Goal: Transaction & Acquisition: Purchase product/service

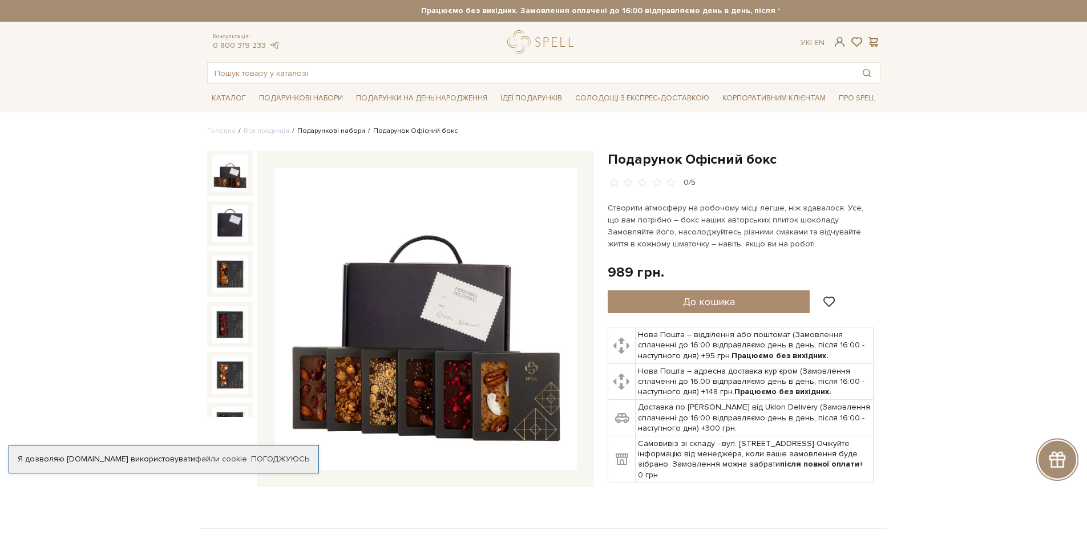
click at [330, 131] on link "Подарункові набори" at bounding box center [331, 131] width 68 height 9
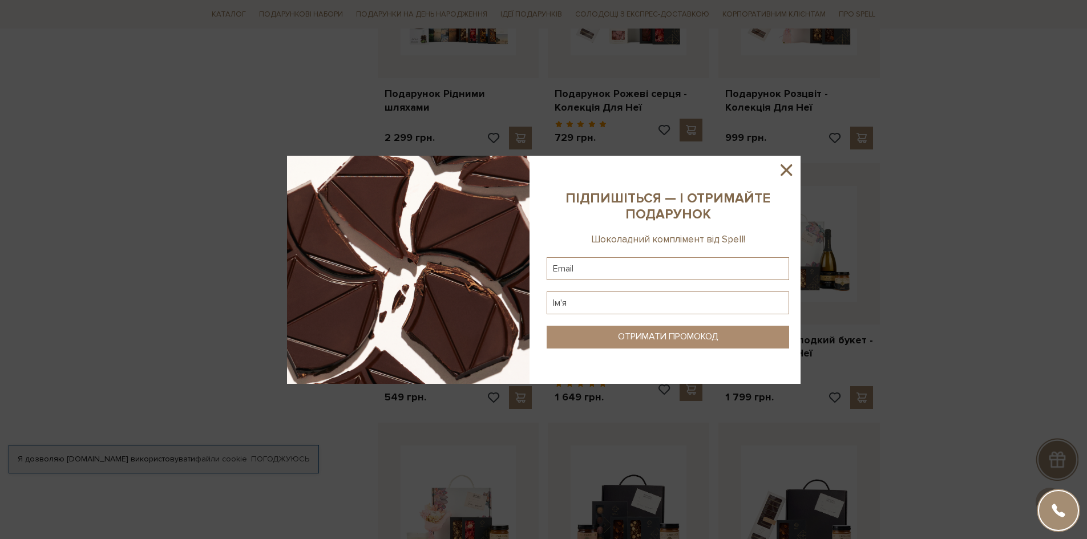
scroll to position [799, 0]
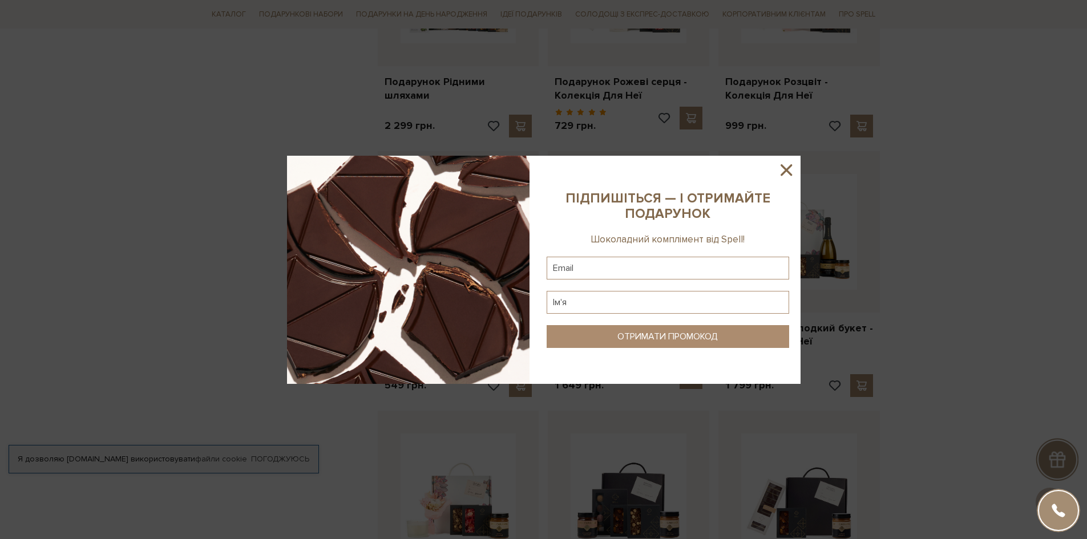
click at [786, 167] on icon at bounding box center [785, 169] width 19 height 19
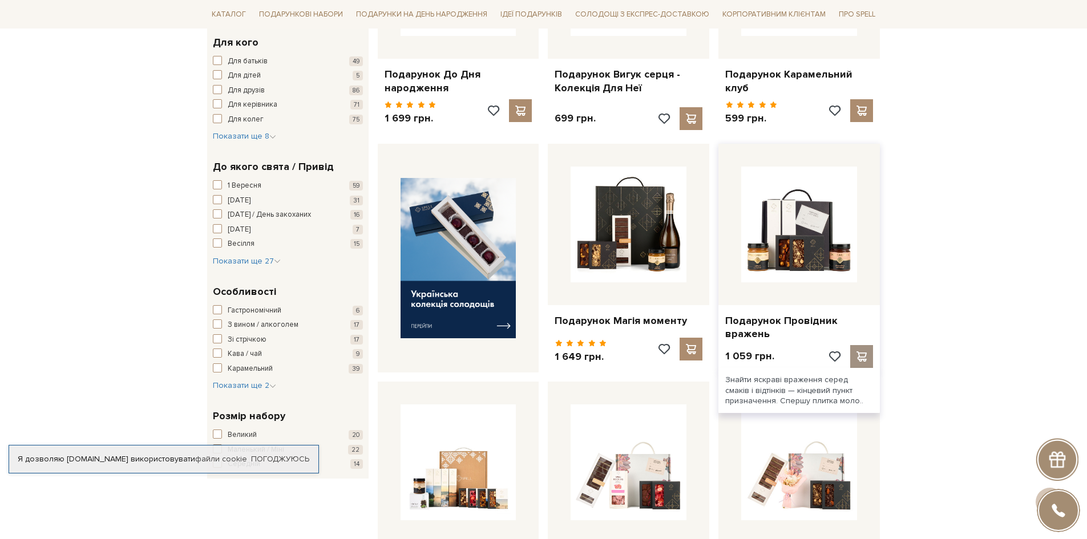
scroll to position [342, 0]
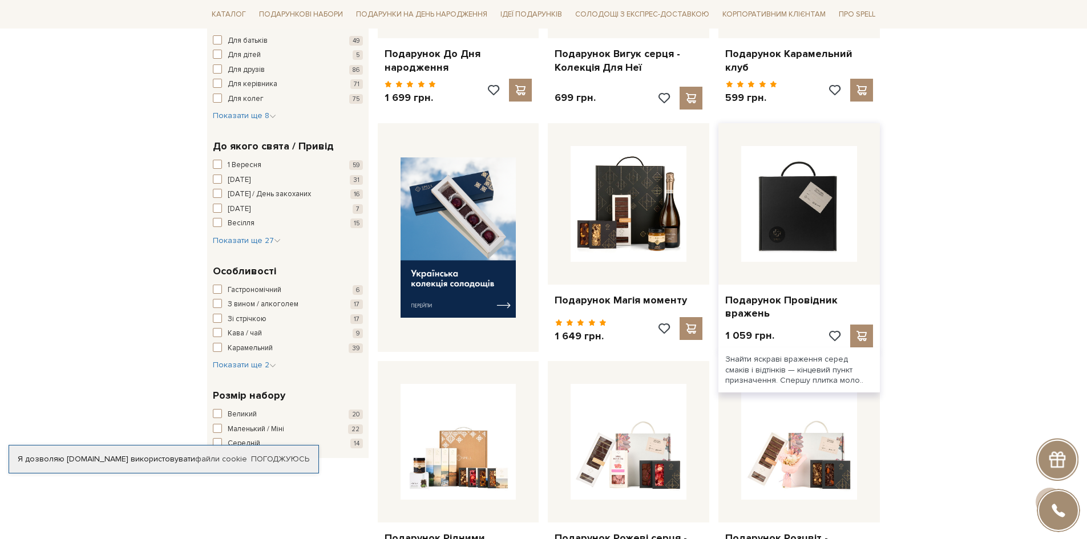
click at [811, 233] on img at bounding box center [799, 204] width 116 height 116
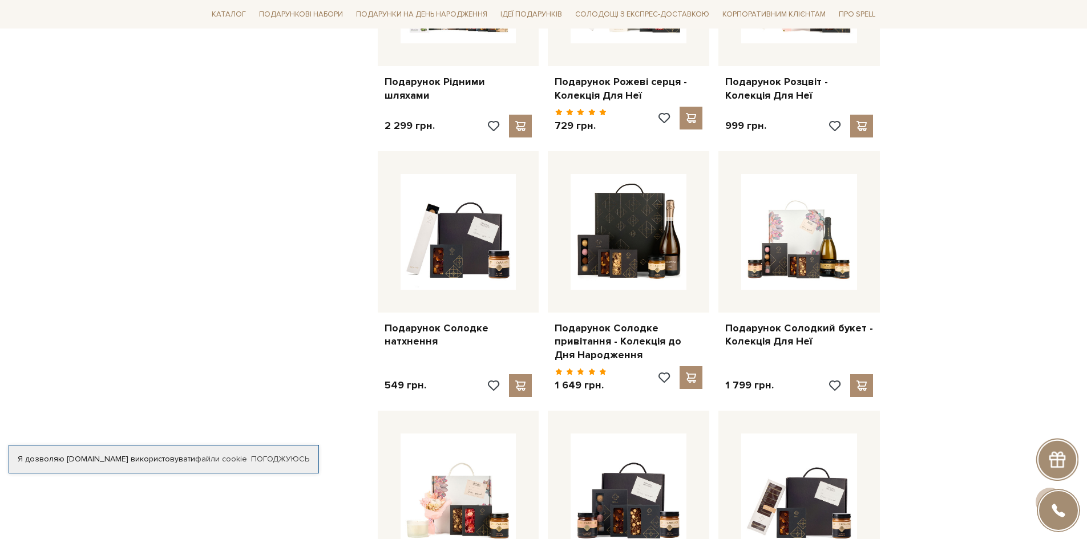
scroll to position [685, 0]
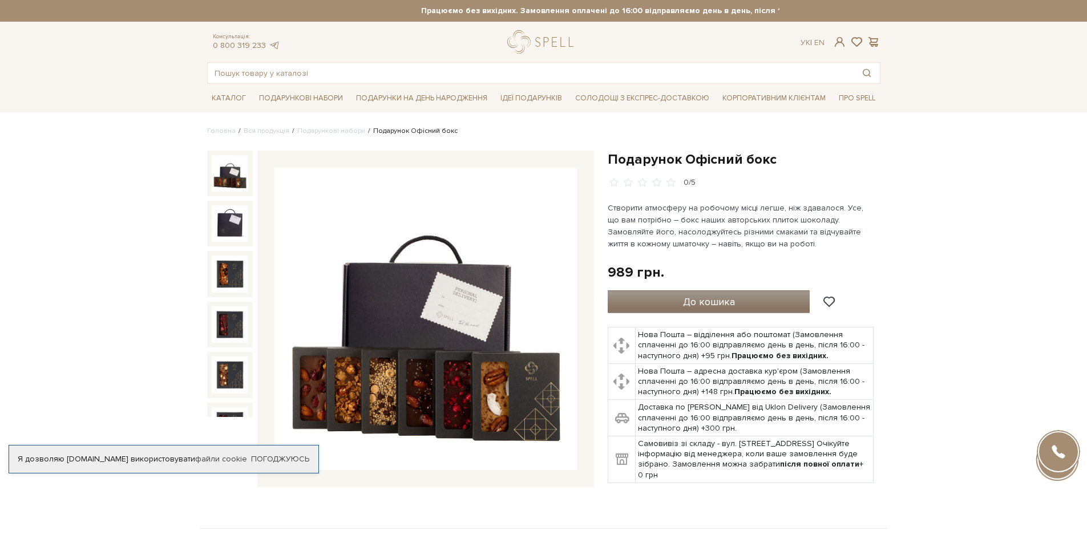
click at [742, 294] on button "До кошика" at bounding box center [709, 301] width 203 height 23
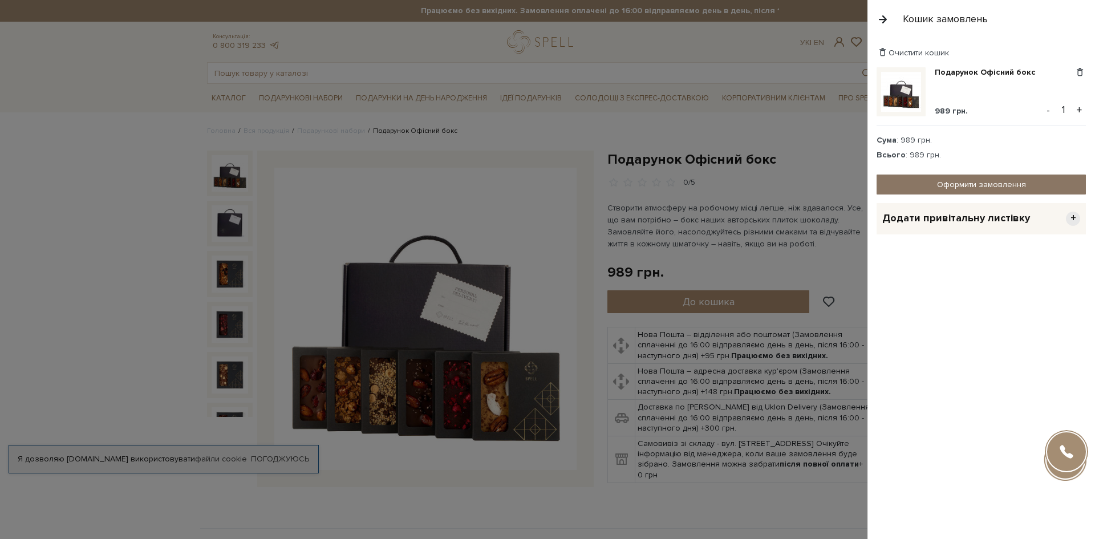
click at [996, 182] on link "Оформити замовлення" at bounding box center [981, 185] width 209 height 20
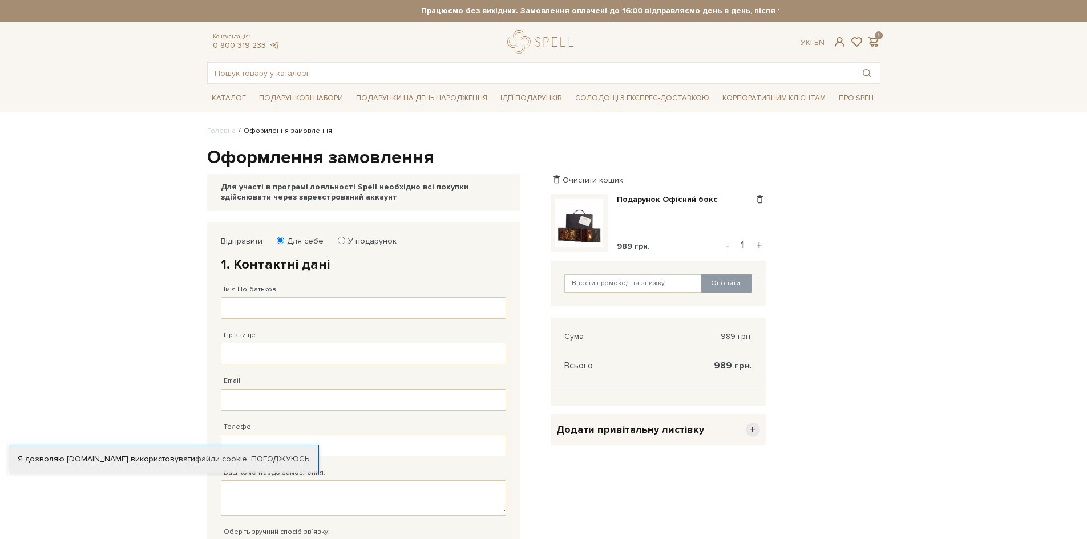
click at [342, 240] on input "У подарунок" at bounding box center [341, 240] width 7 height 7
radio input "true"
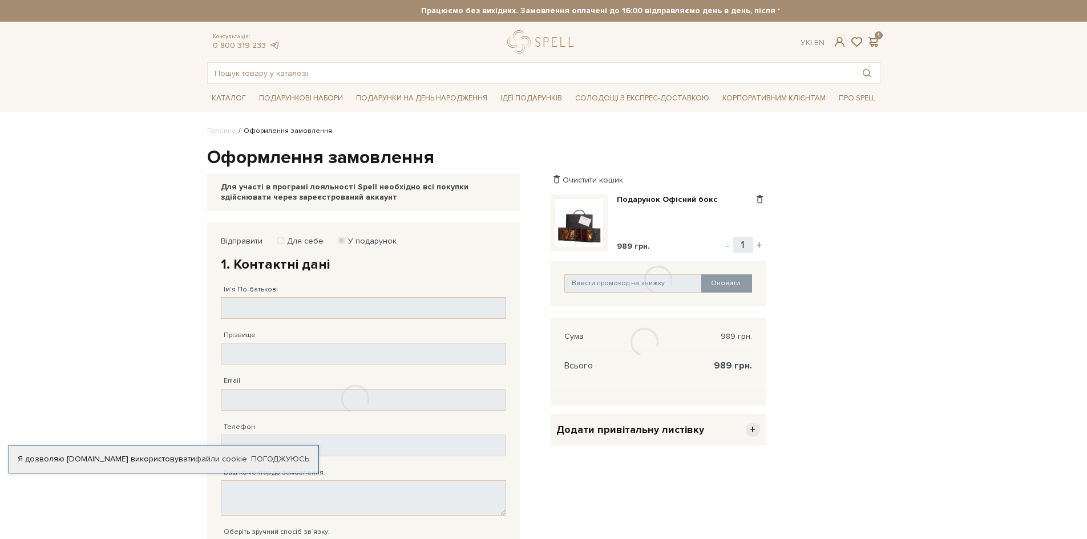
click at [317, 308] on div at bounding box center [355, 399] width 297 height 354
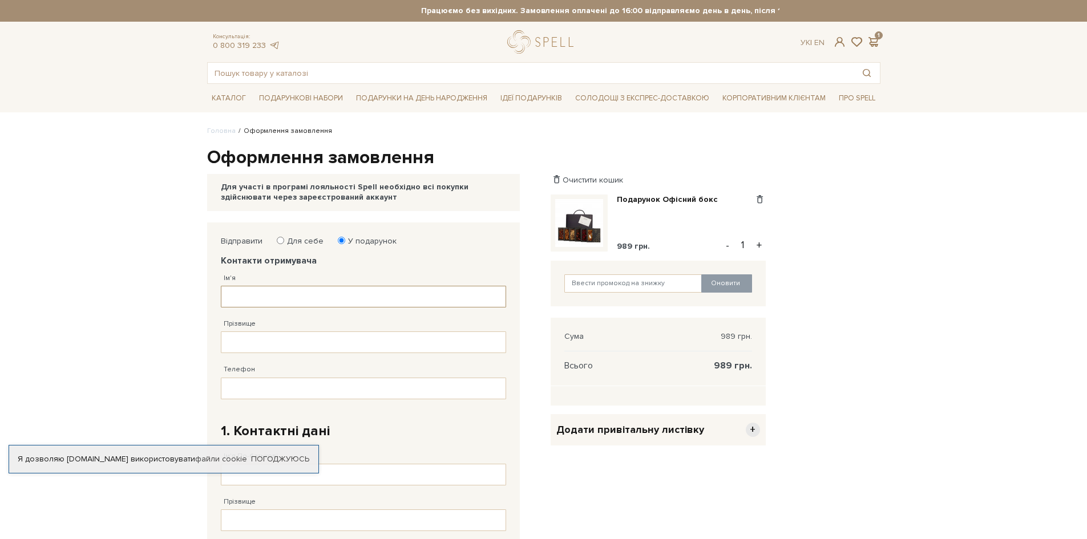
click at [306, 299] on input "Ім'я" at bounding box center [363, 297] width 285 height 22
type input "Христина"
click at [292, 341] on input "Прізвище" at bounding box center [363, 342] width 285 height 22
type input "Галятовська"
click at [289, 386] on input "Телефон" at bounding box center [363, 389] width 285 height 22
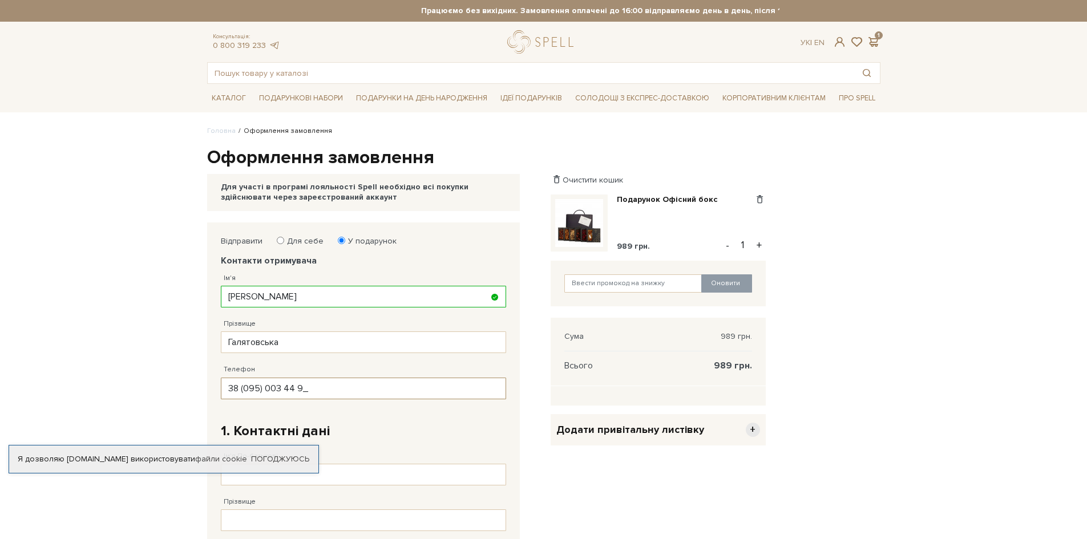
type input "38 (095) 003 44 94"
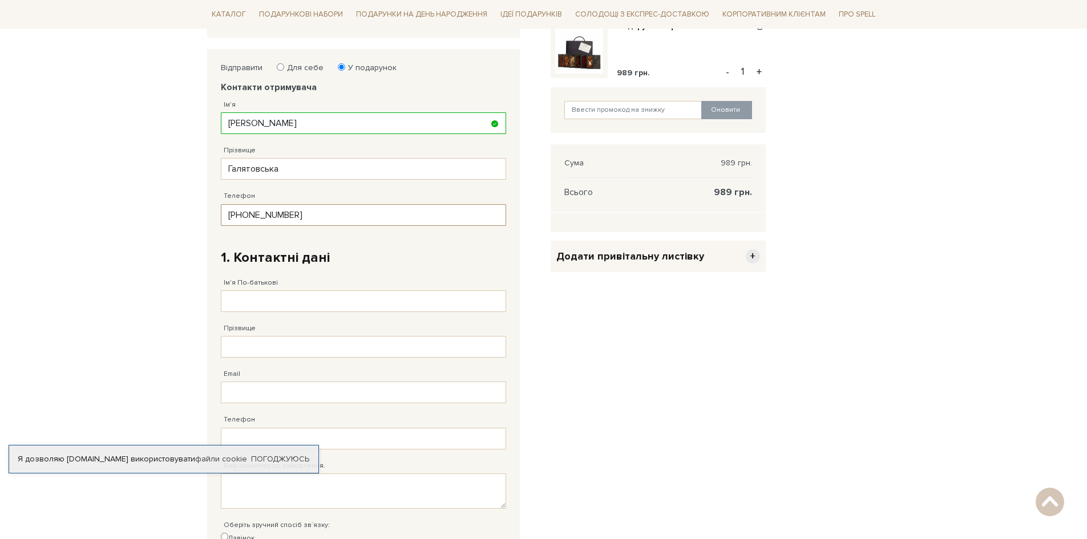
scroll to position [171, 0]
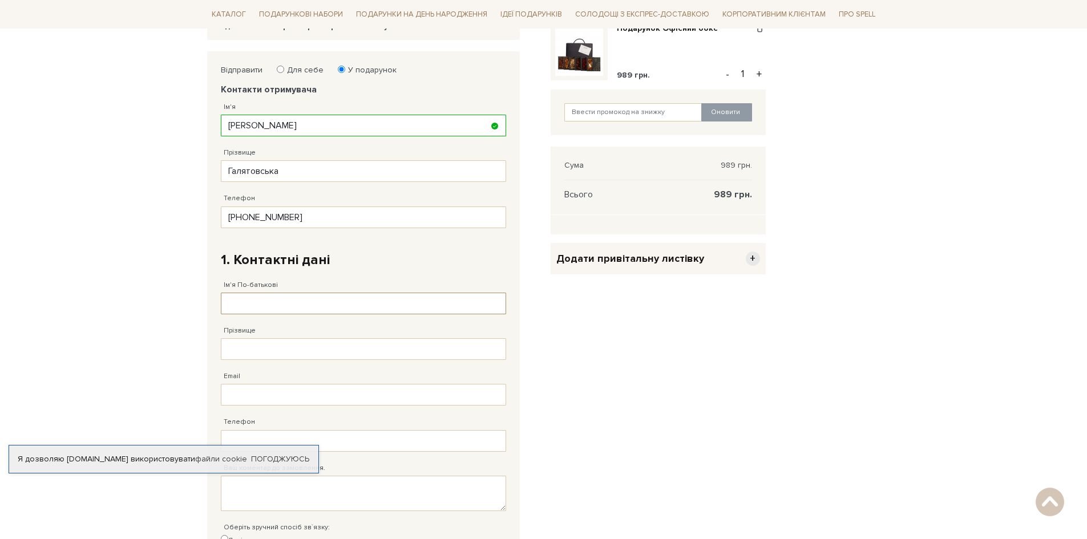
click at [297, 299] on input "Ім'я По-батькові" at bounding box center [363, 304] width 285 height 22
type input "Христина"
click at [272, 348] on input "Прізвище" at bounding box center [363, 349] width 285 height 22
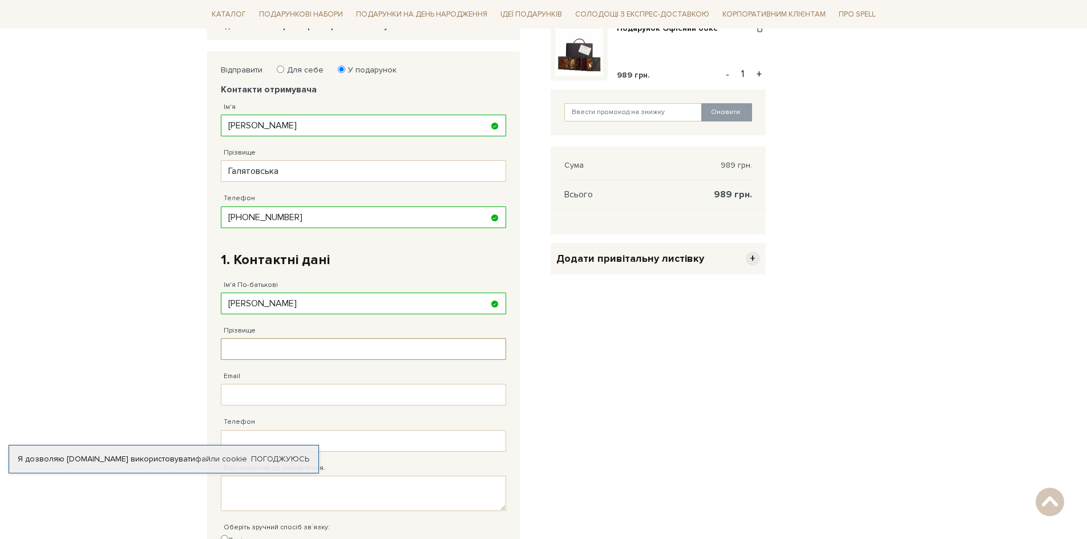
type input "Галятовська"
click at [276, 391] on input "Email" at bounding box center [363, 395] width 285 height 22
type input "chrischuchuk@gmail.com"
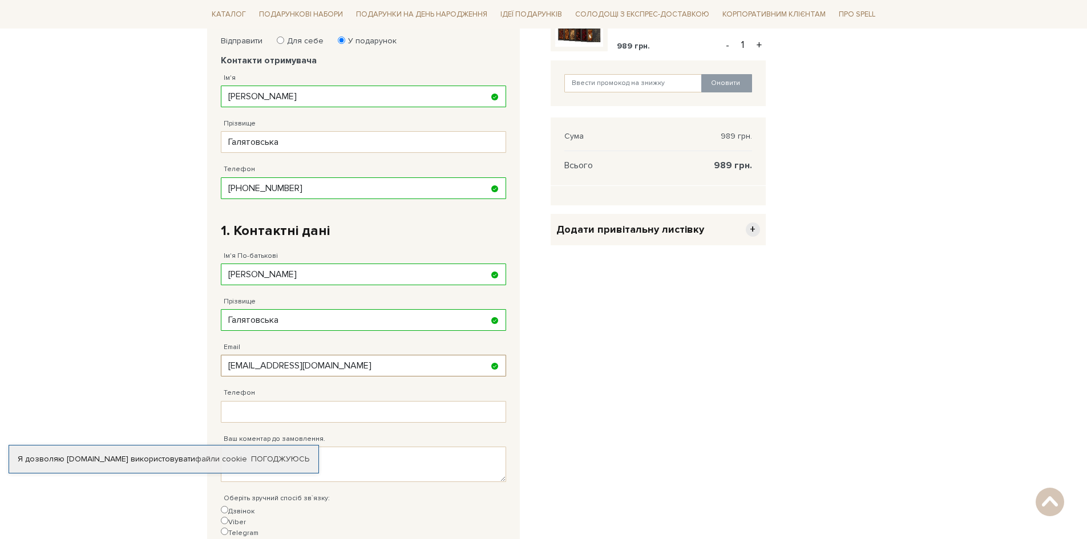
scroll to position [228, 0]
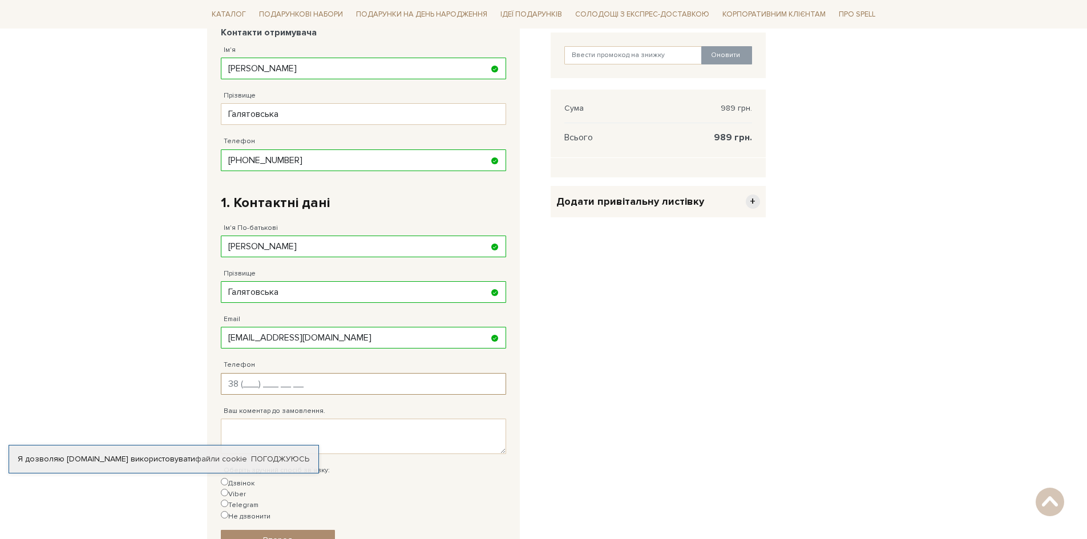
click at [267, 384] on input "Телефон" at bounding box center [363, 384] width 285 height 22
type input "38 (095) 003 44 94"
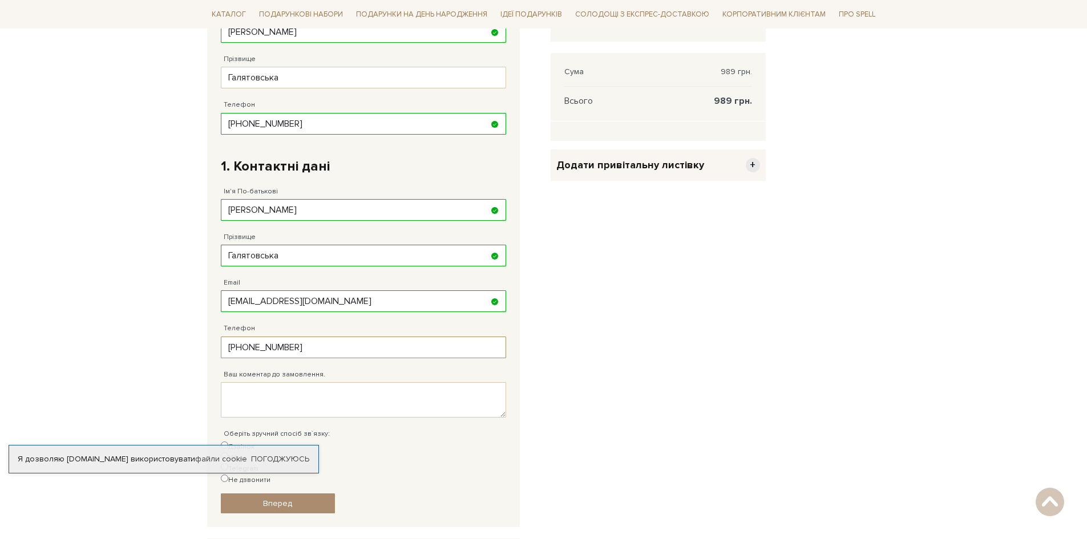
scroll to position [285, 0]
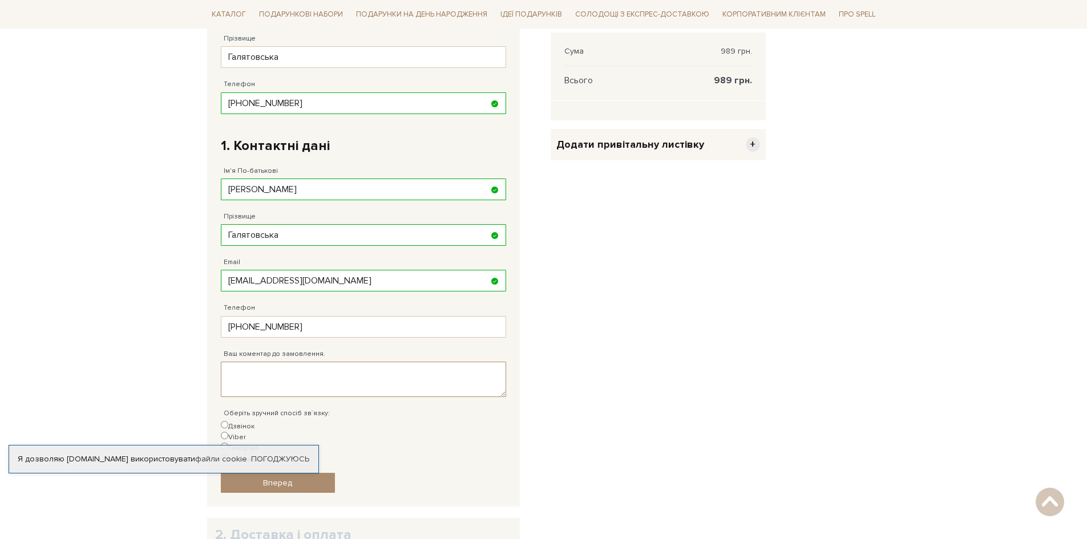
click at [259, 371] on textarea "Ваш коментар до замовлення." at bounding box center [363, 379] width 285 height 35
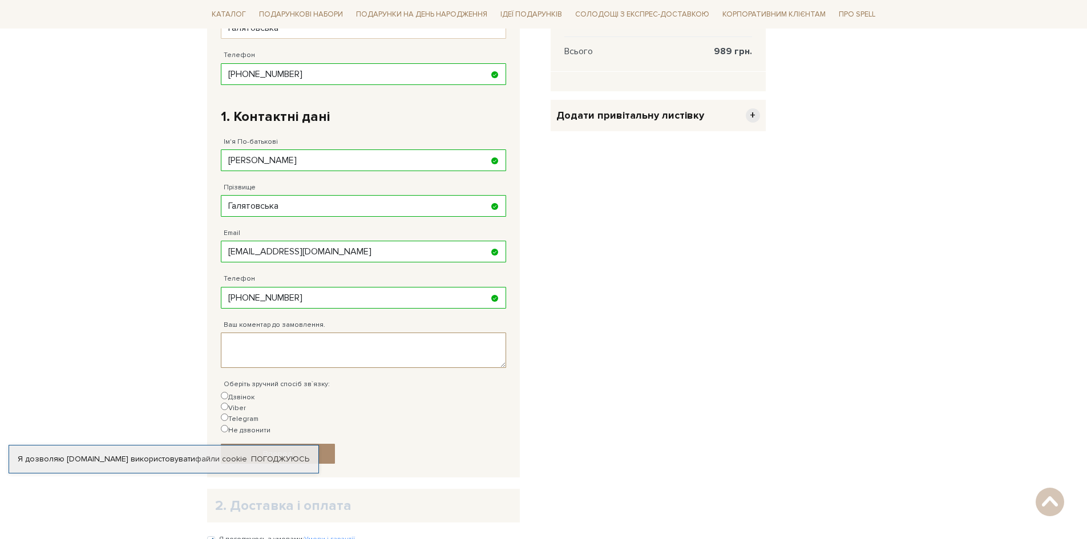
scroll to position [342, 0]
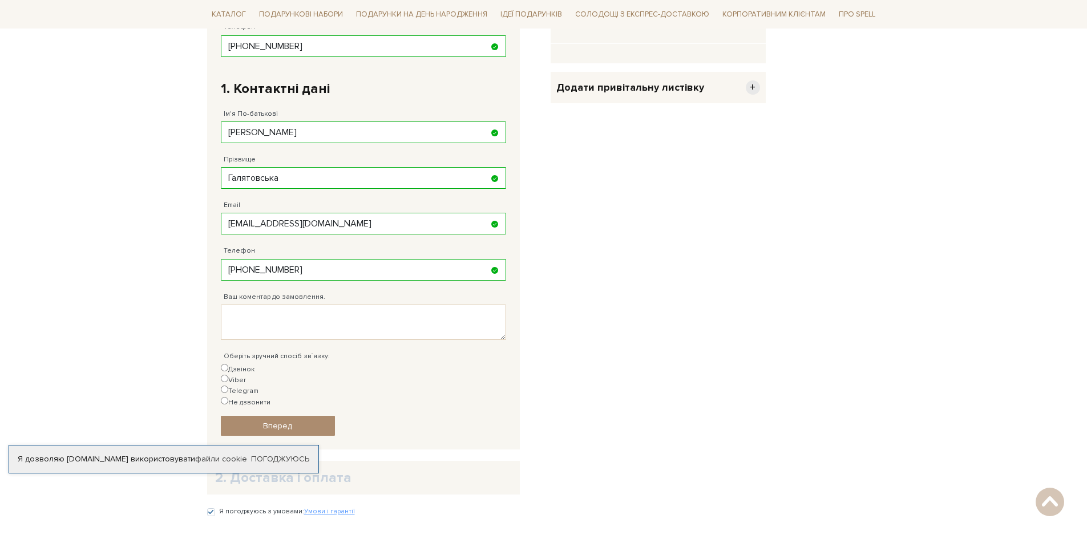
click at [228, 367] on input "Дзвінок" at bounding box center [224, 367] width 7 height 7
radio input "true"
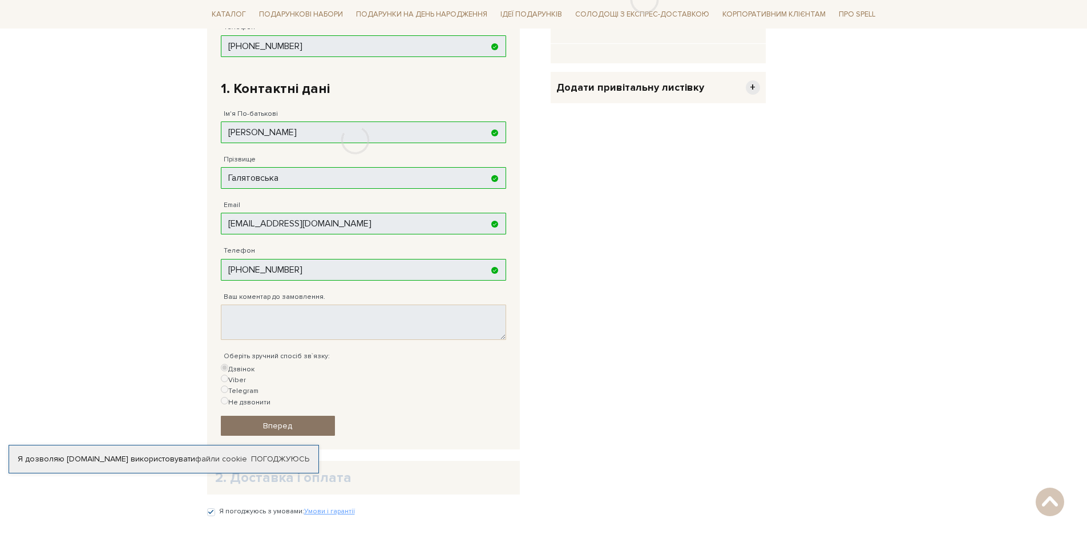
click at [296, 393] on div at bounding box center [355, 140] width 297 height 520
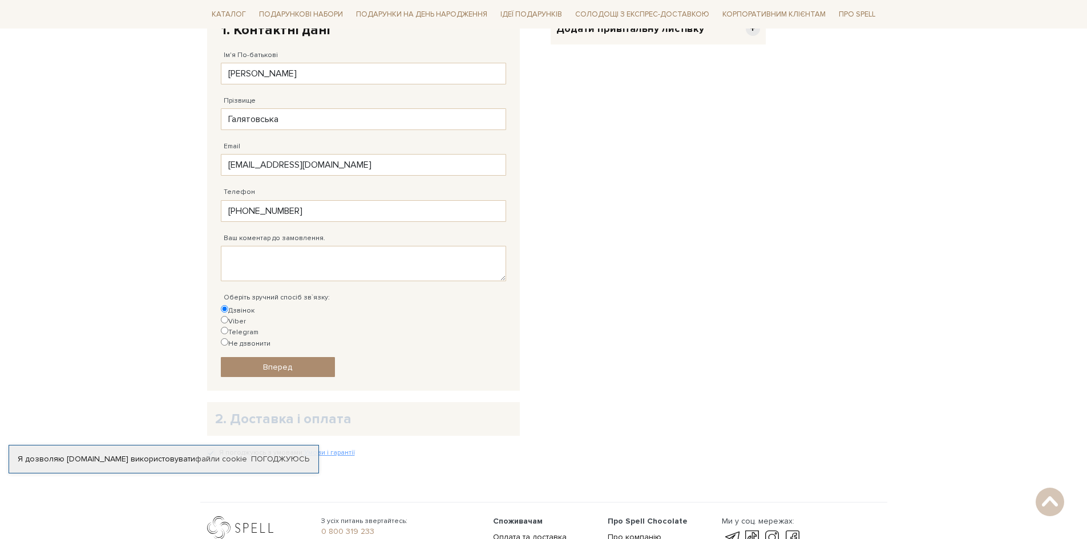
scroll to position [456, 0]
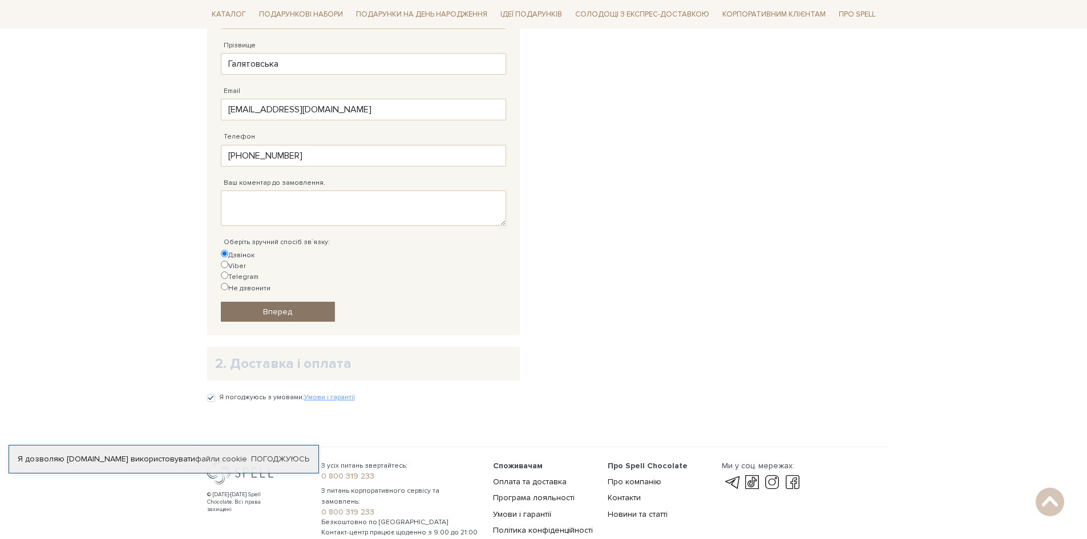
click at [307, 302] on link "Вперед" at bounding box center [278, 312] width 114 height 20
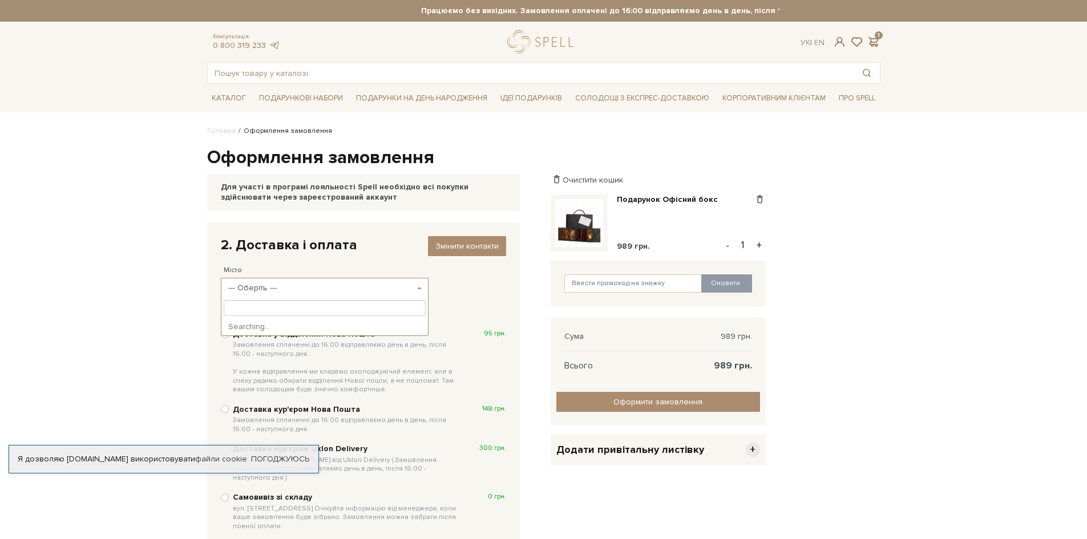
click at [273, 288] on span "--- Оберіть ---" at bounding box center [321, 287] width 187 height 11
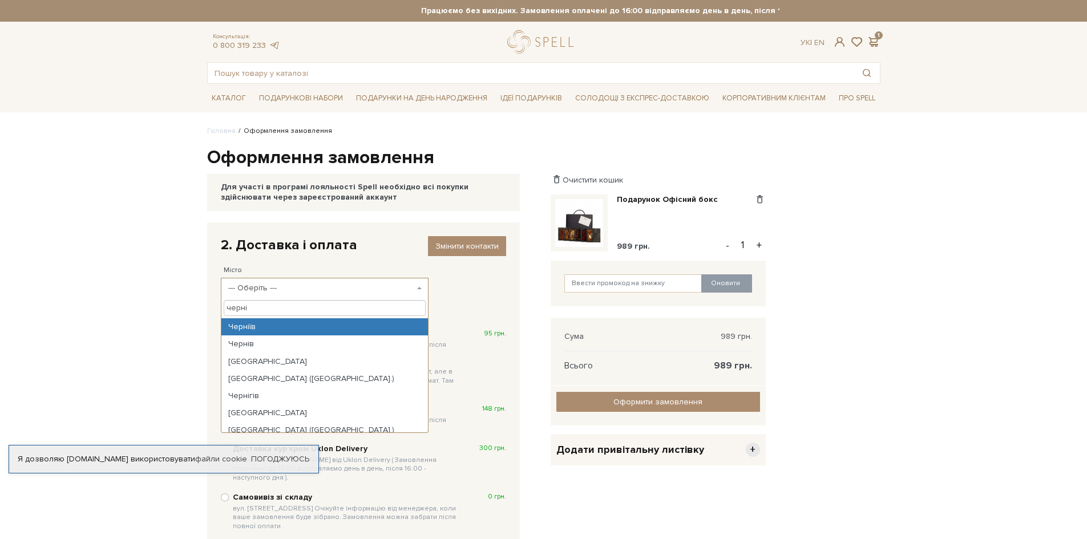
type input "черні"
select select "Черніїв"
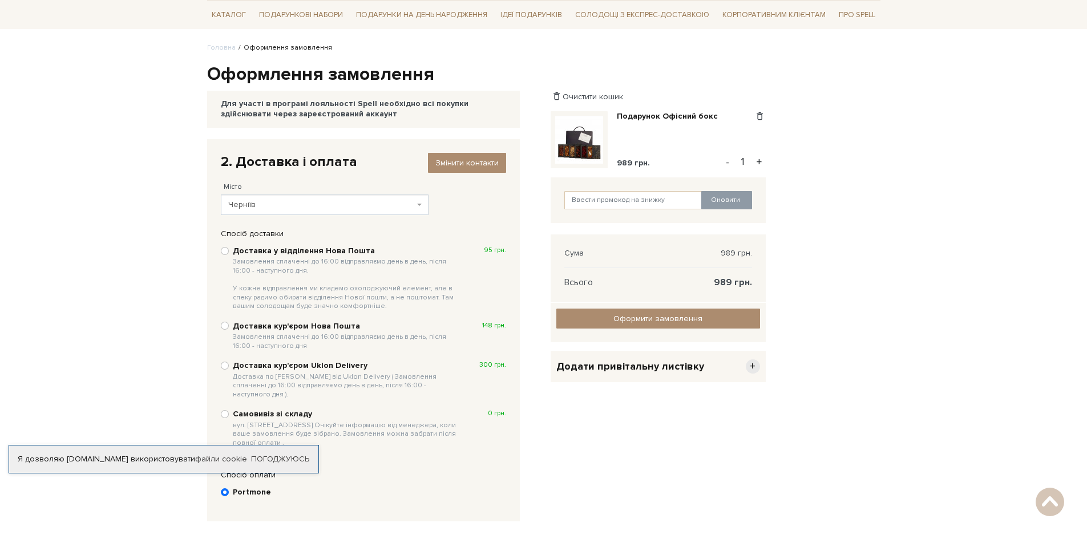
scroll to position [57, 0]
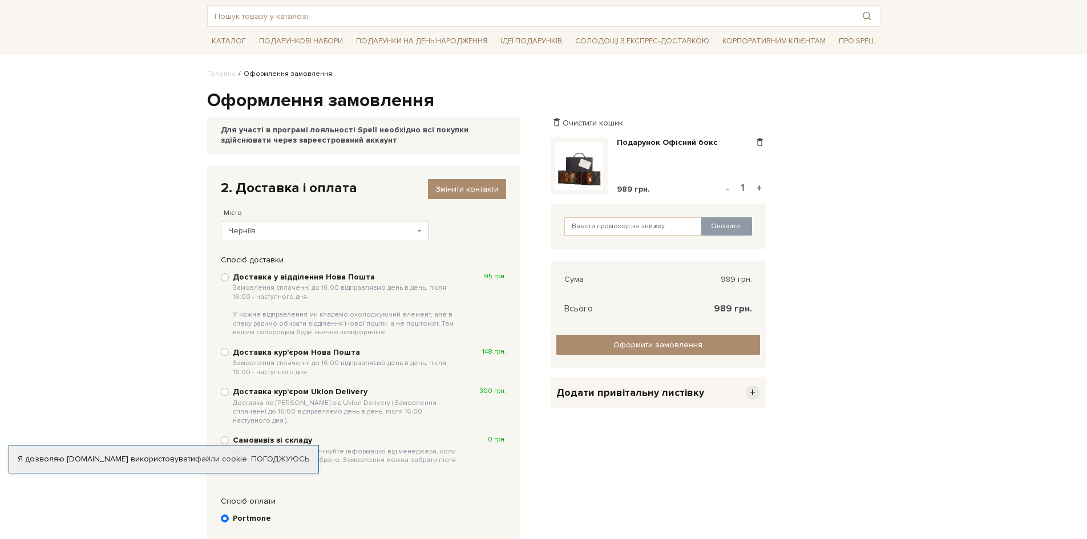
click at [245, 277] on b "Доставка у відділення Нова Пошта Замовлення сплаченні до 16:00 відправляємо ден…" at bounding box center [347, 304] width 228 height 65
click at [229, 277] on input "Доставка у відділення Нова Пошта Замовлення сплаченні до 16:00 відправляємо ден…" at bounding box center [225, 277] width 8 height 8
radio input "true"
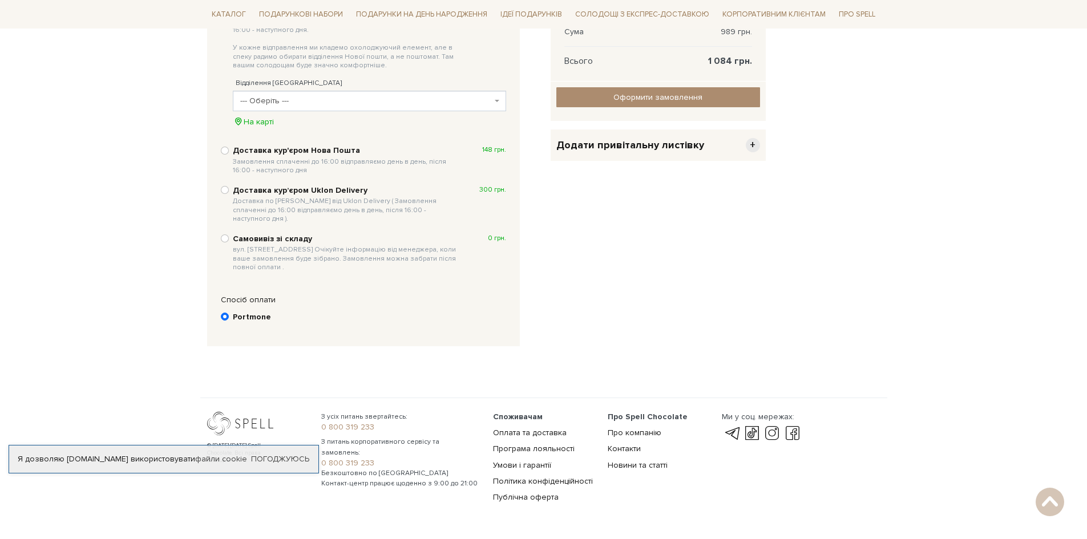
scroll to position [342, 0]
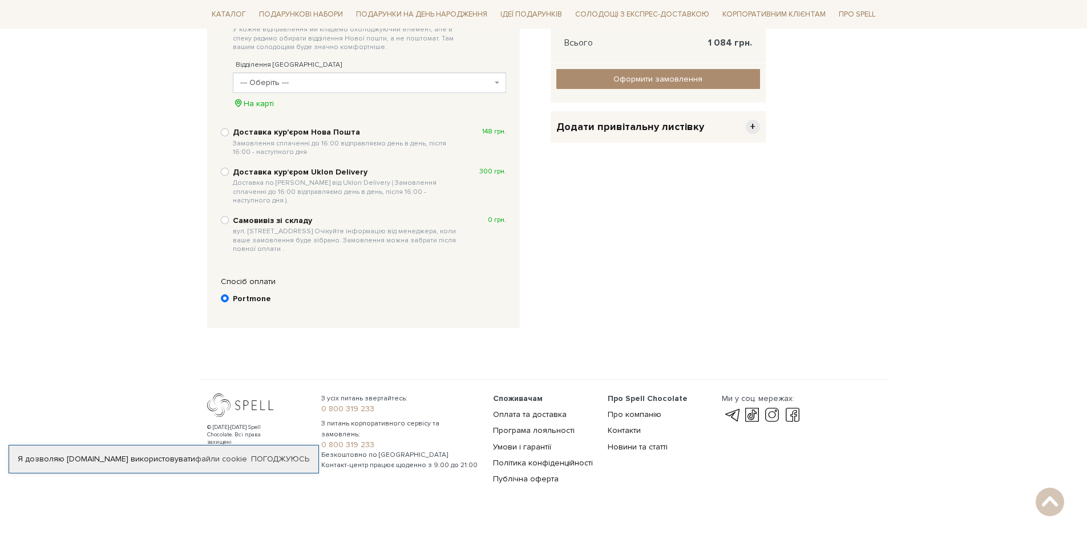
click at [342, 80] on span "--- Оберіть ---" at bounding box center [366, 82] width 252 height 11
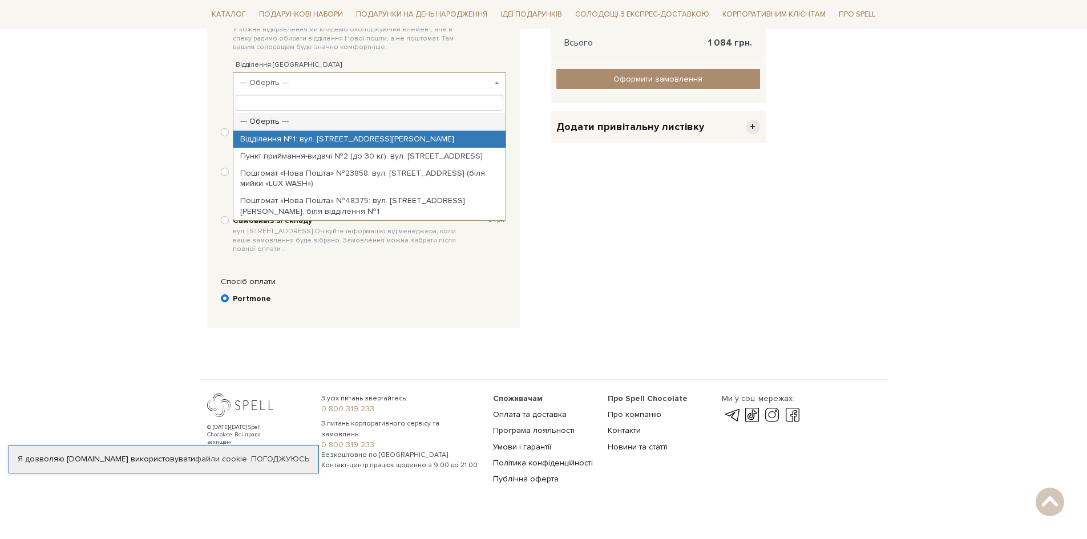
select select "Відділення №1: вул. Князя Святослава, 63"
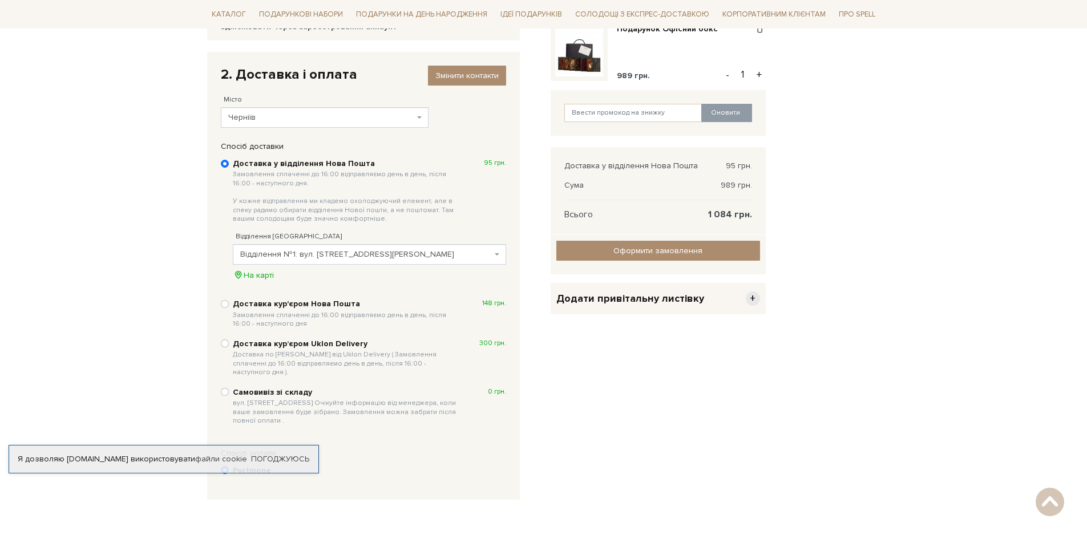
scroll to position [239, 0]
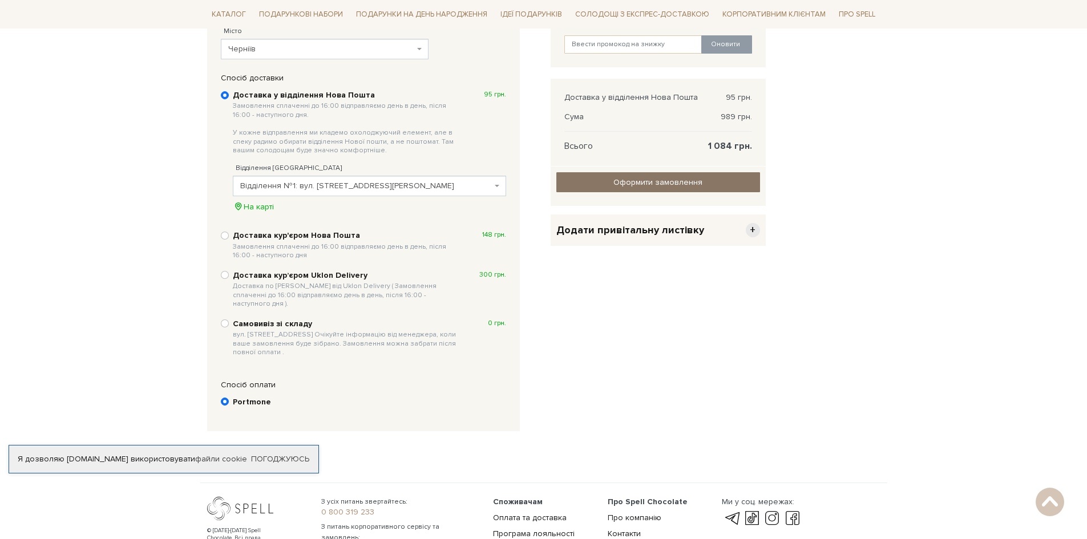
click at [665, 181] on input "Оформити замовлення" at bounding box center [658, 182] width 204 height 20
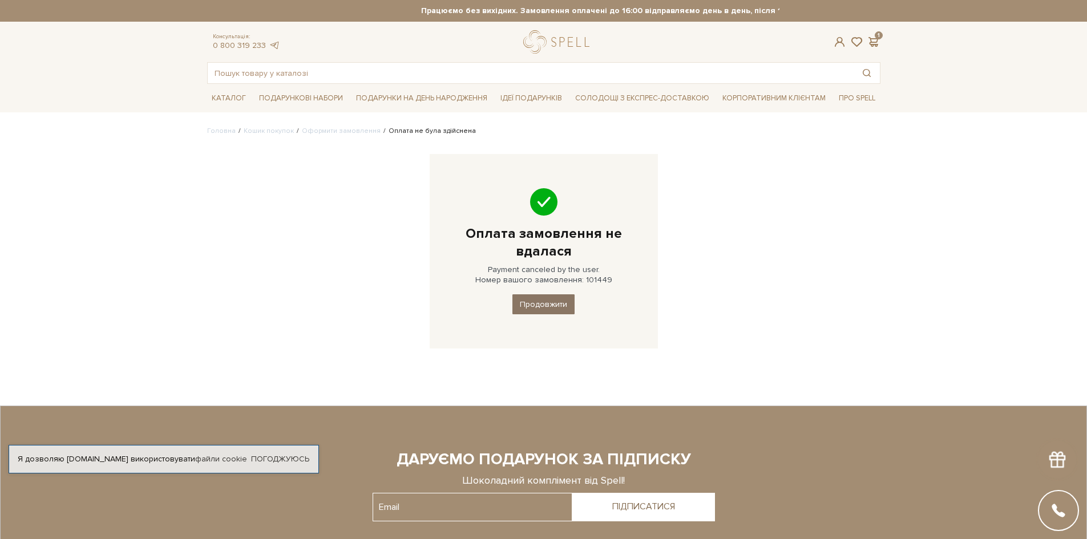
click at [547, 305] on link "Продовжити" at bounding box center [543, 304] width 62 height 20
